Goal: Information Seeking & Learning: Find specific fact

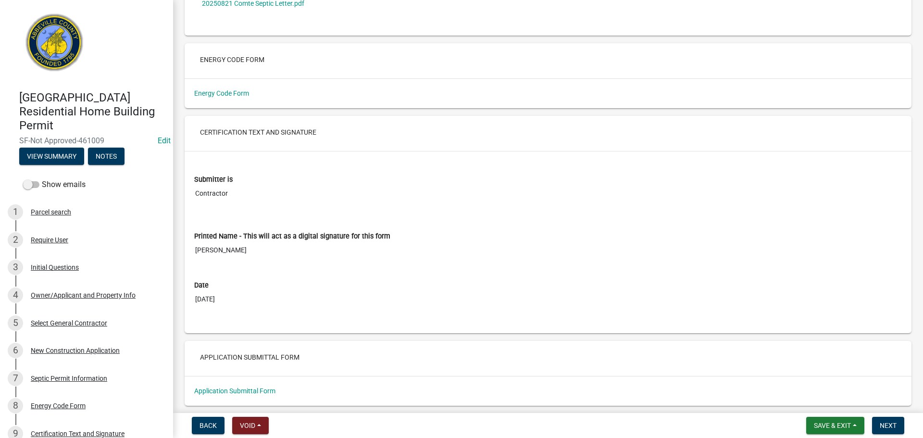
scroll to position [3337, 0]
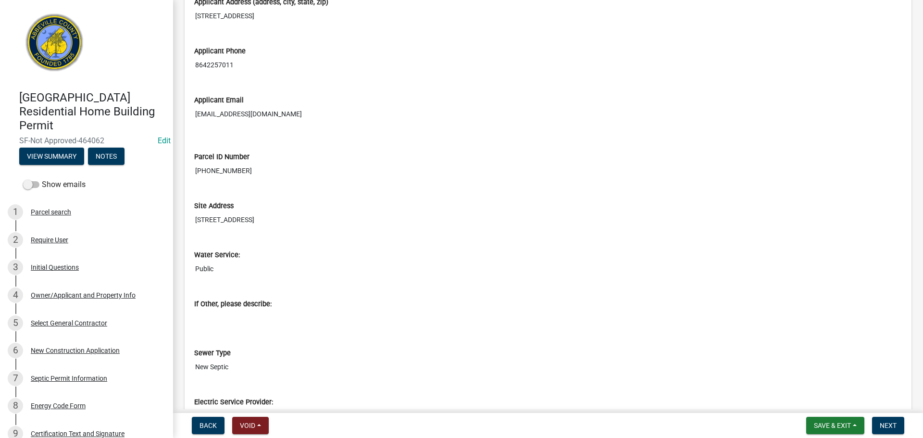
scroll to position [1250, 0]
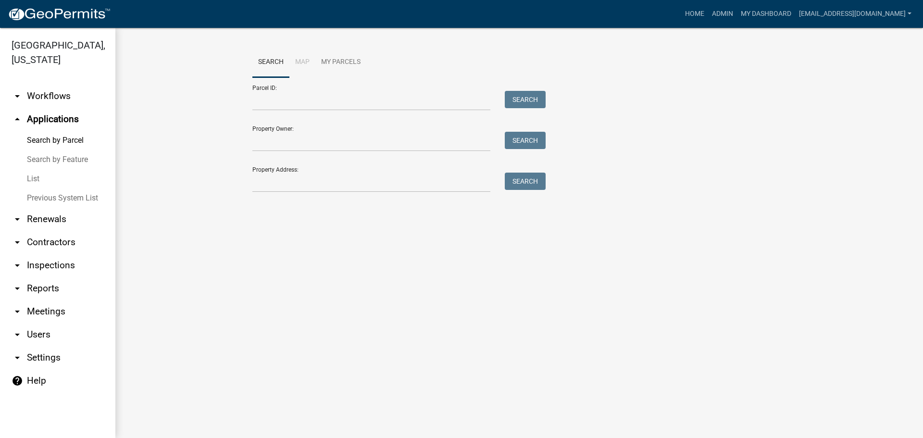
click at [62, 242] on link "arrow_drop_down Contractors" at bounding box center [57, 242] width 115 height 23
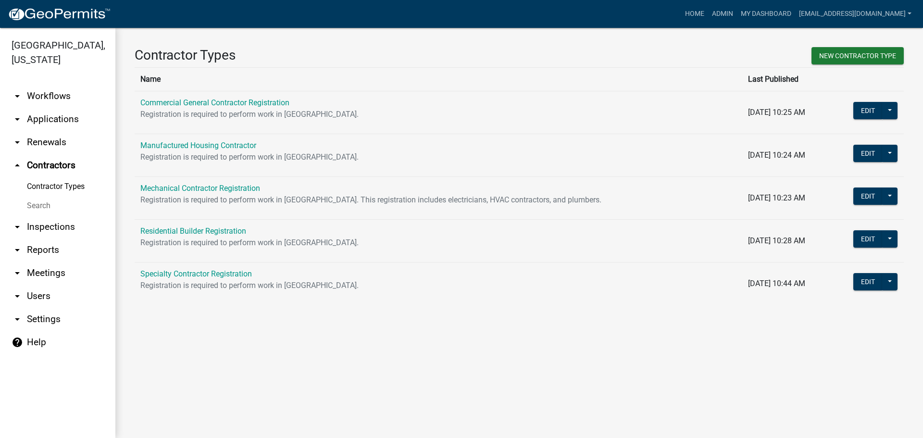
click at [39, 207] on link "Search" at bounding box center [57, 205] width 115 height 19
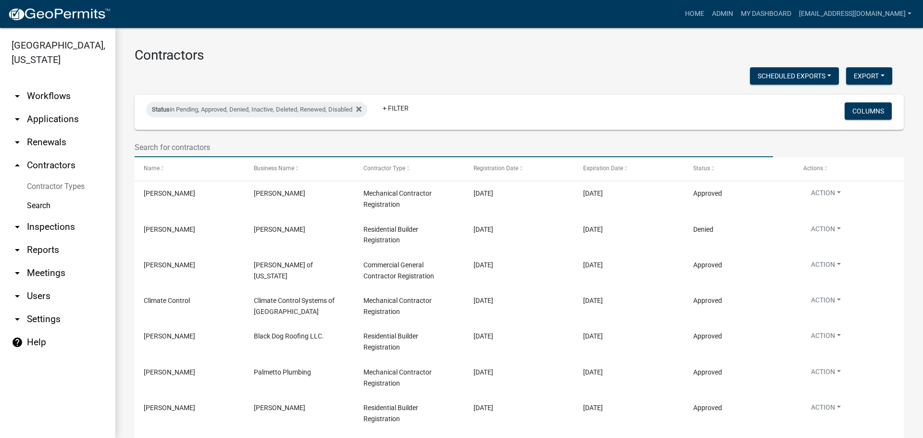
click at [214, 143] on input "text" at bounding box center [454, 148] width 639 height 20
type input "American roofing"
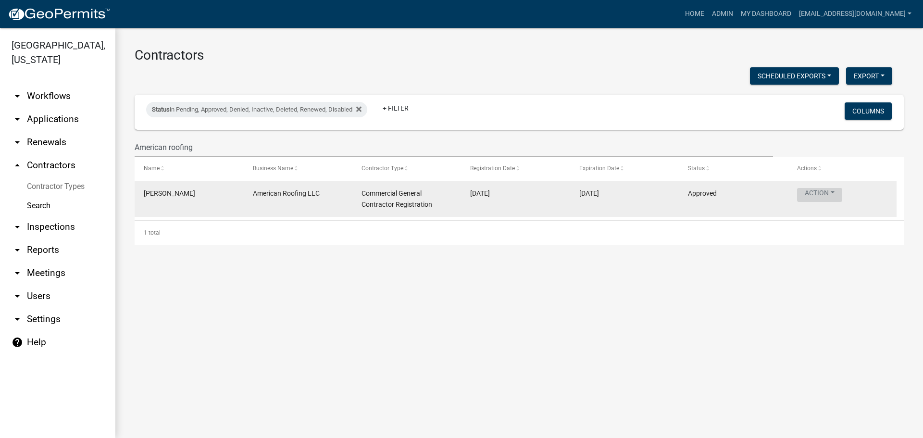
click at [833, 192] on button "Action" at bounding box center [819, 195] width 45 height 14
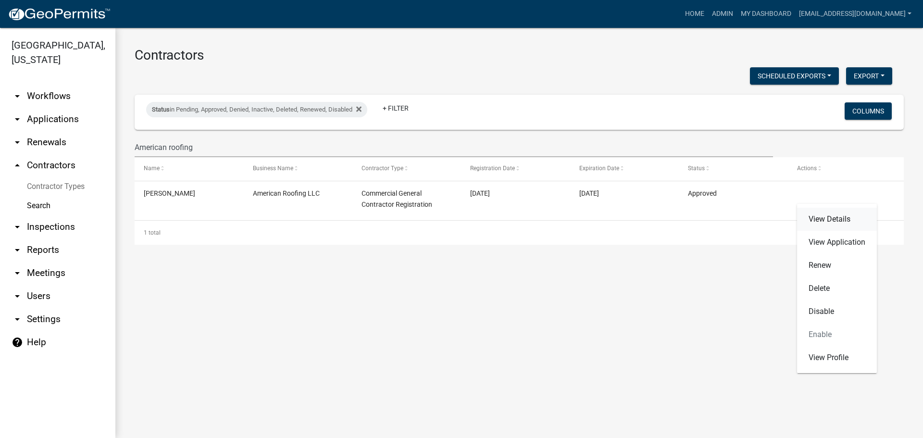
click at [840, 219] on link "View Details" at bounding box center [837, 219] width 80 height 23
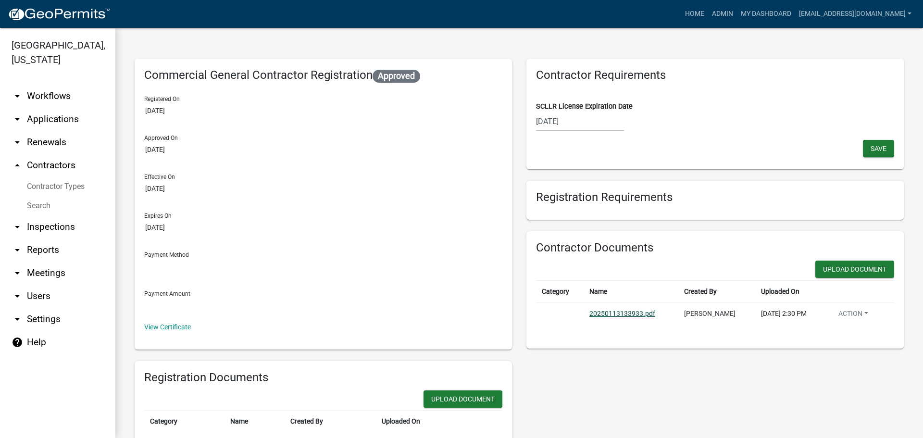
click at [638, 314] on link "20250113133933.pdf" at bounding box center [622, 314] width 66 height 8
